Goal: Task Accomplishment & Management: Use online tool/utility

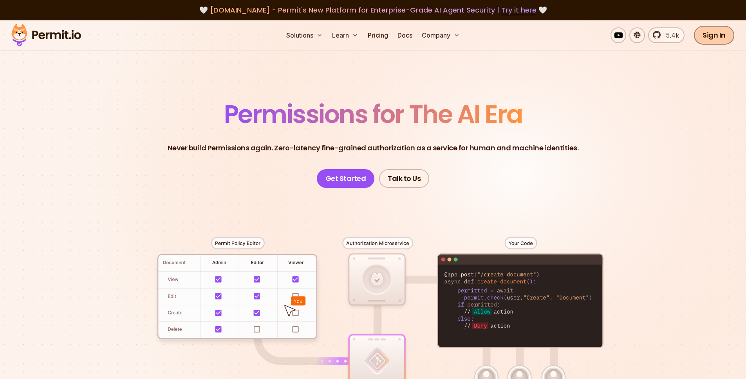
click at [712, 36] on link "Sign In" at bounding box center [714, 35] width 40 height 19
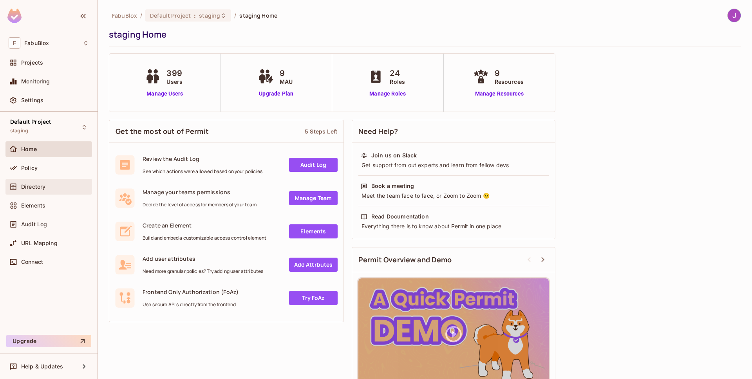
click at [47, 184] on div "Directory" at bounding box center [55, 187] width 68 height 6
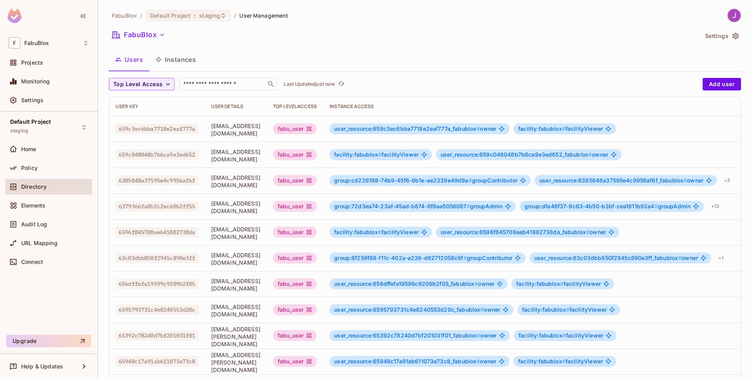
click at [179, 64] on button "Instances" at bounding box center [175, 60] width 53 height 20
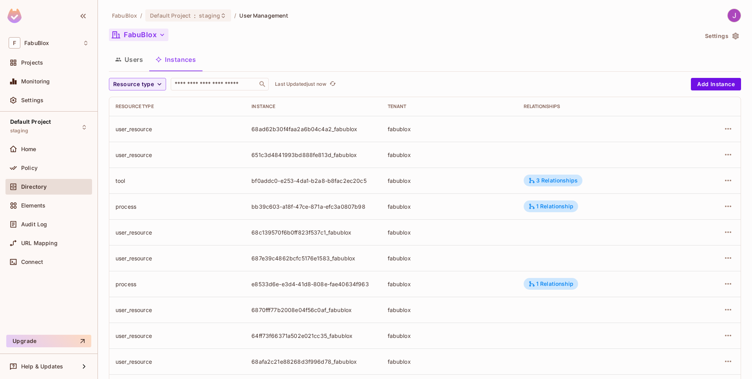
click at [149, 37] on button "FabuBlox" at bounding box center [138, 35] width 59 height 13
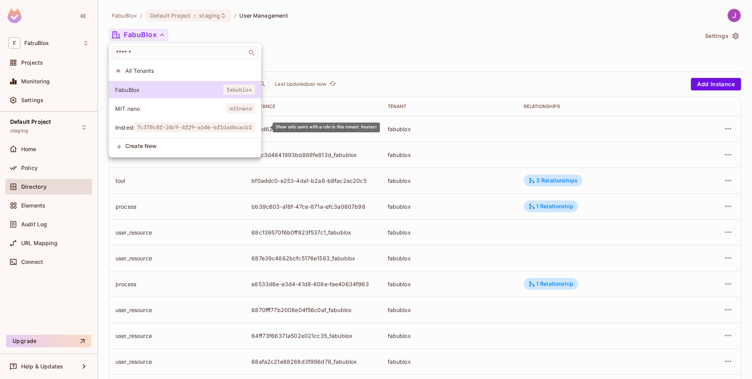
click at [157, 129] on span "7c370c8f-24c9-4f29-ab46-6f1dadbcacb1" at bounding box center [194, 127] width 121 height 10
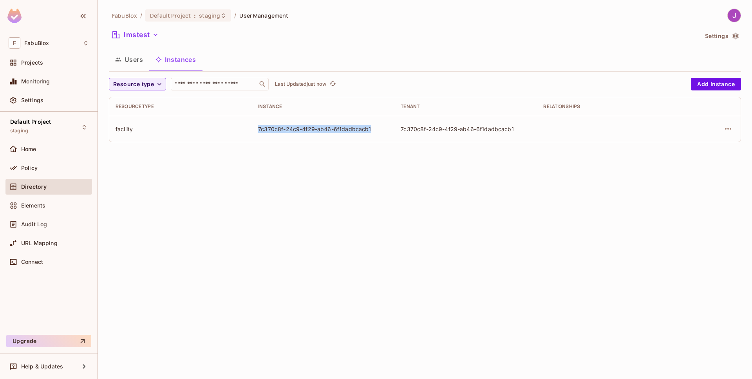
drag, startPoint x: 259, startPoint y: 130, endPoint x: 370, endPoint y: 129, distance: 111.2
click at [370, 129] on div "7c370c8f-24c9-4f29-ab46-6f1dadbcacb1" at bounding box center [323, 128] width 130 height 7
click at [132, 59] on button "Users" at bounding box center [129, 60] width 40 height 20
